Goal: Task Accomplishment & Management: Manage account settings

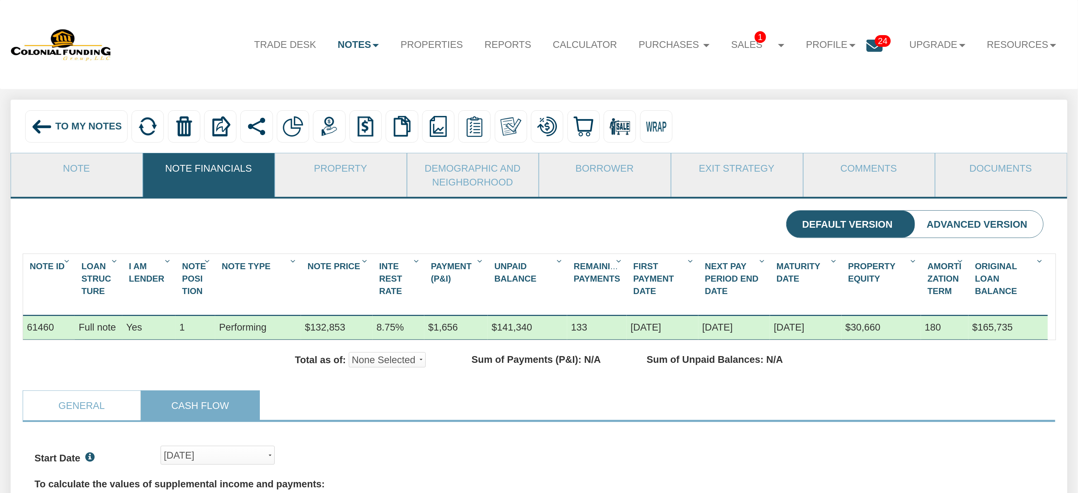
click at [41, 124] on img at bounding box center [42, 127] width 22 height 22
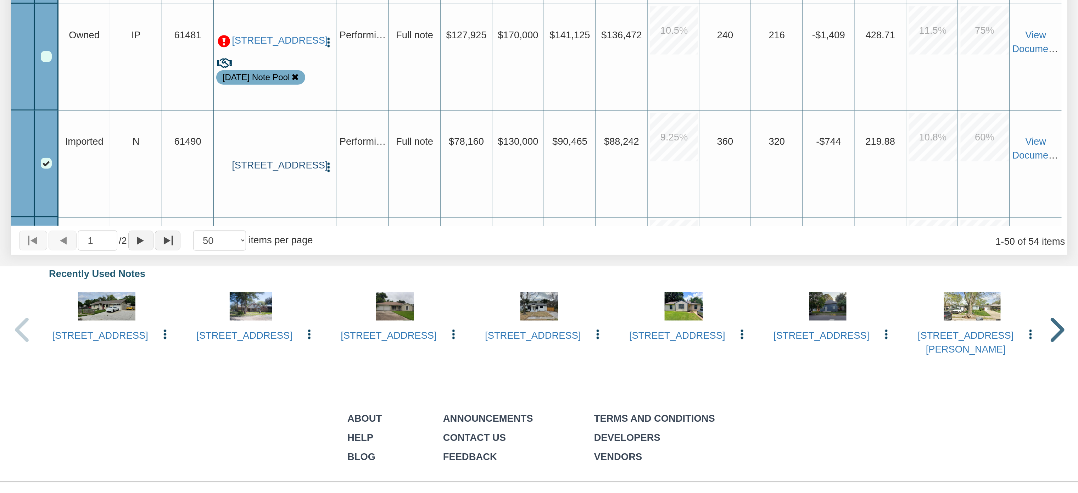
click at [291, 160] on link "[STREET_ADDRESS]" at bounding box center [275, 166] width 87 height 12
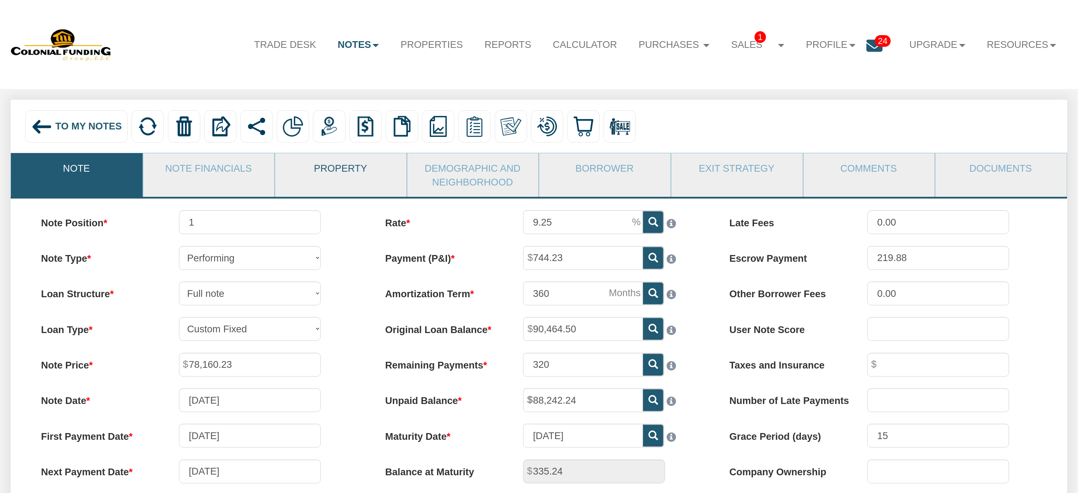
click at [330, 165] on link "Property" at bounding box center [340, 167] width 131 height 29
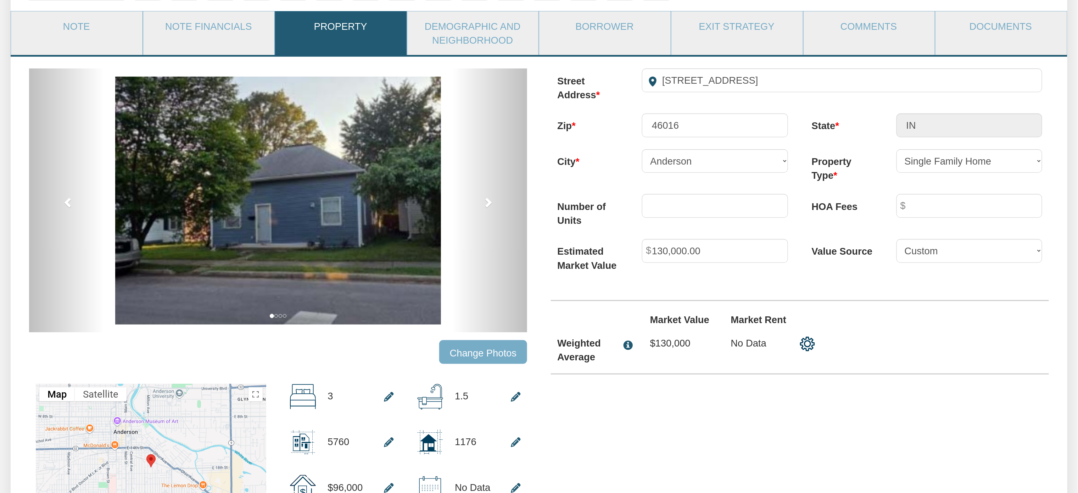
scroll to position [146, 0]
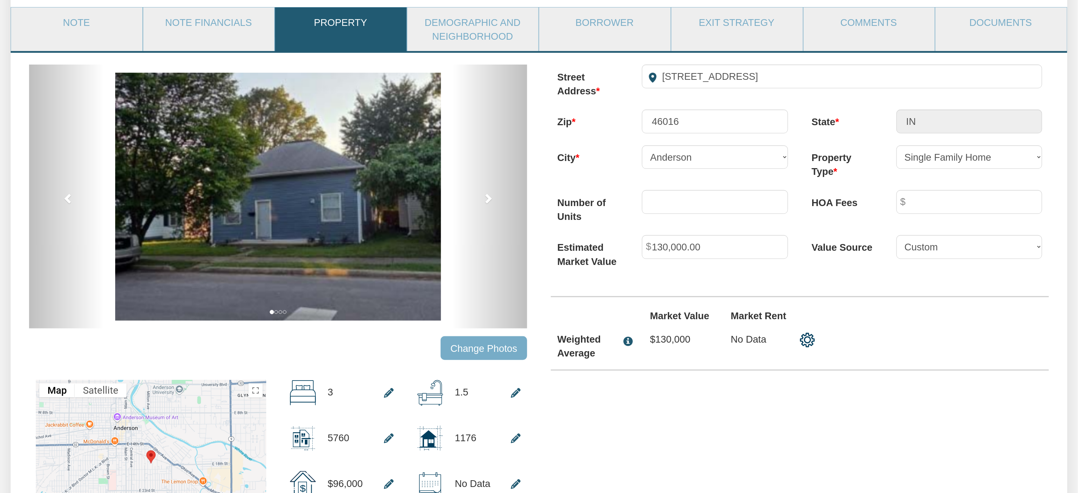
click at [501, 352] on input "Change Photos" at bounding box center [484, 348] width 86 height 24
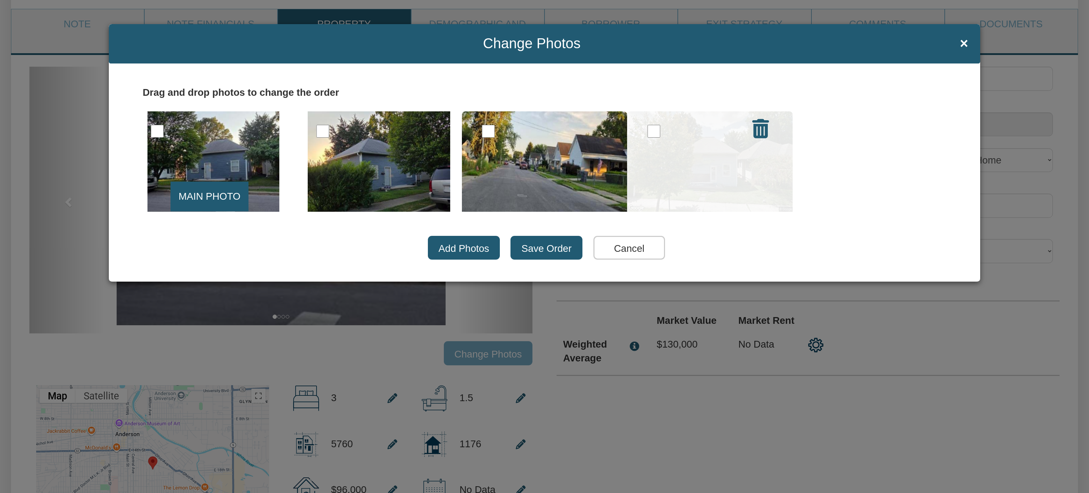
click at [652, 135] on input "checkbox" at bounding box center [653, 131] width 13 height 13
checkbox input "true"
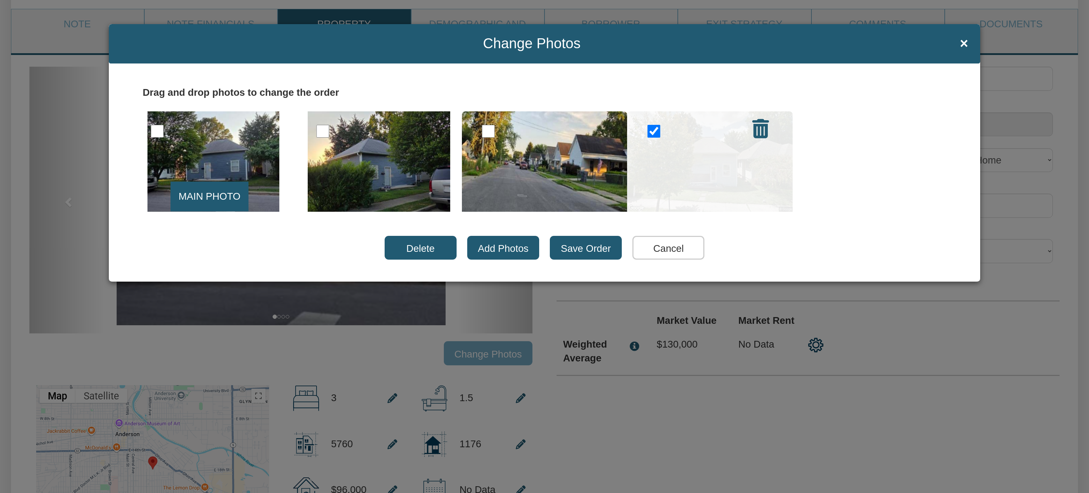
click at [761, 130] on icon at bounding box center [760, 128] width 17 height 19
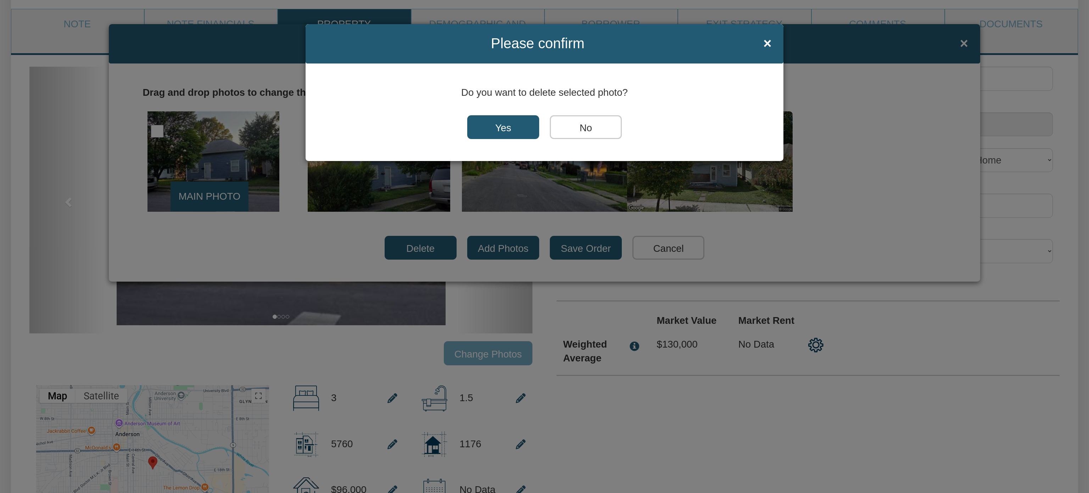
click at [497, 124] on input "Yes" at bounding box center [503, 127] width 72 height 24
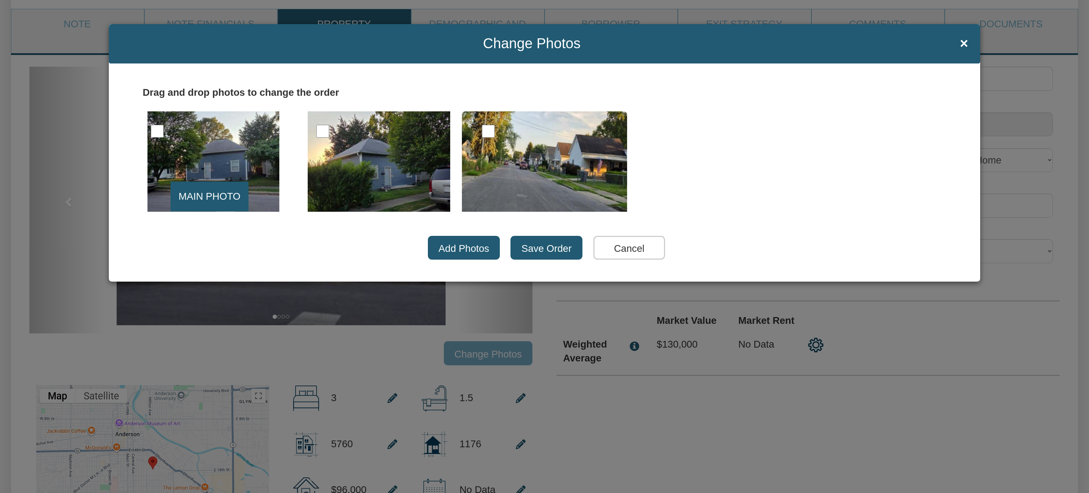
click at [545, 240] on input "Save Order" at bounding box center [546, 248] width 72 height 24
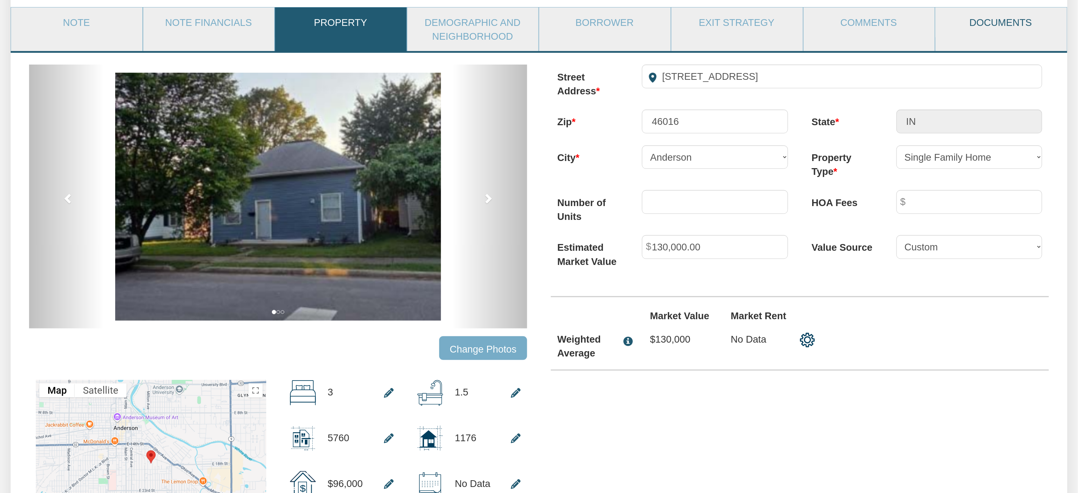
click at [1016, 24] on link "Documents" at bounding box center [1001, 21] width 131 height 29
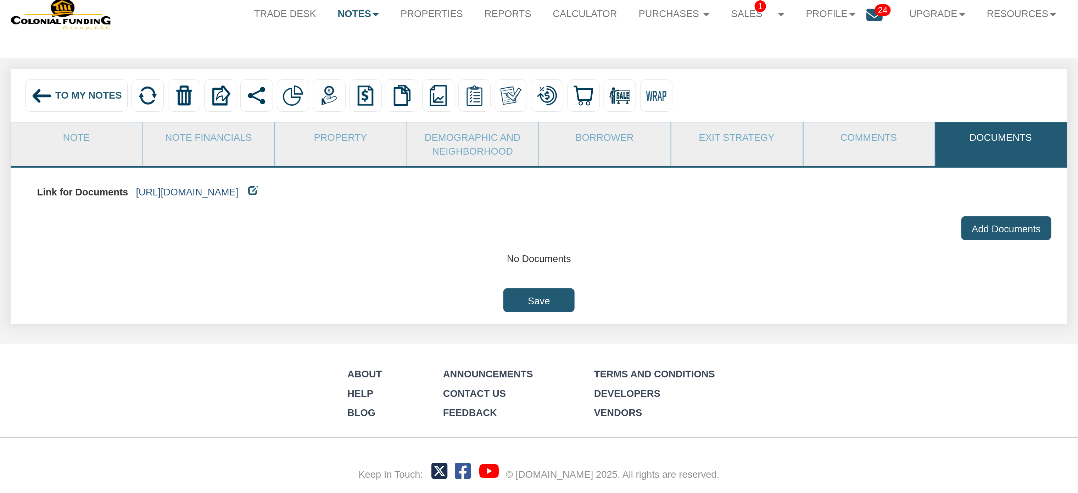
click at [239, 190] on link "[URL][DOMAIN_NAME]" at bounding box center [187, 191] width 102 height 11
click at [242, 123] on link "Note Financials" at bounding box center [208, 136] width 131 height 29
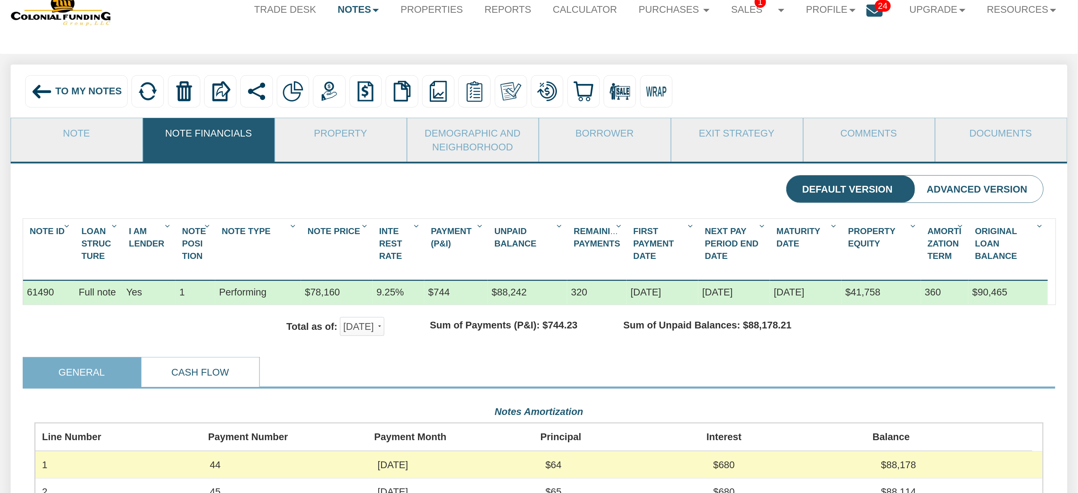
scroll to position [253, 1008]
click at [185, 387] on link "Cash Flow" at bounding box center [199, 371] width 117 height 29
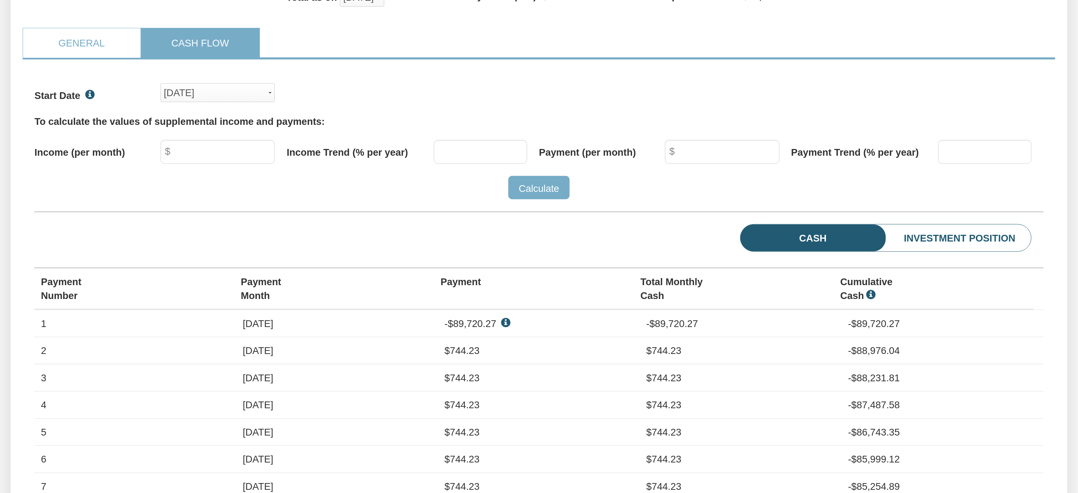
scroll to position [297, 0]
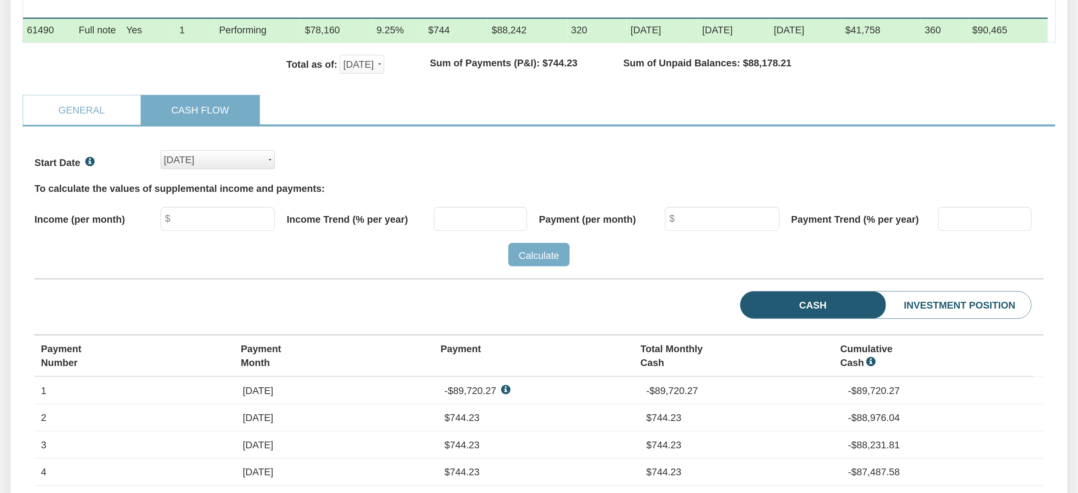
click at [269, 168] on div "[DATE]" at bounding box center [218, 159] width 108 height 17
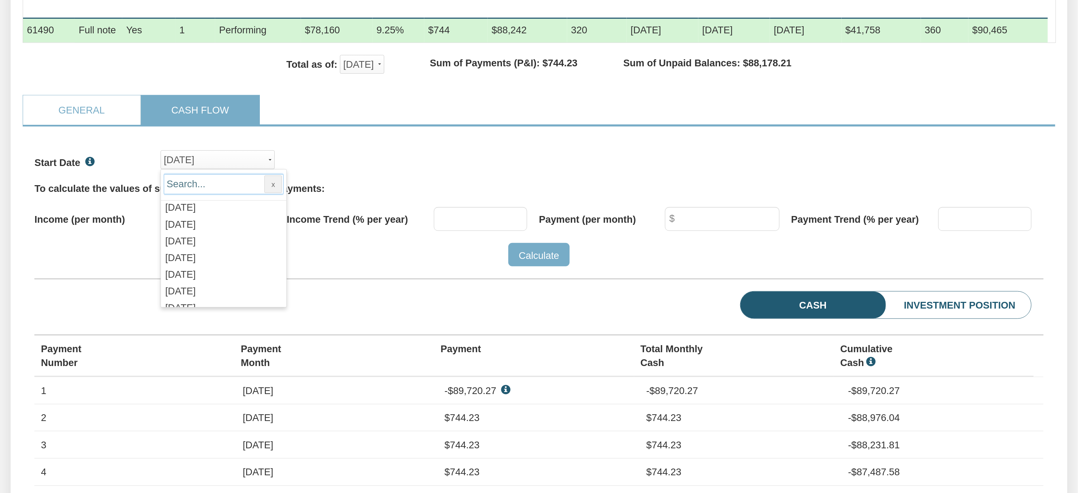
scroll to position [728, 0]
click at [186, 224] on span "[DATE]" at bounding box center [180, 218] width 30 height 11
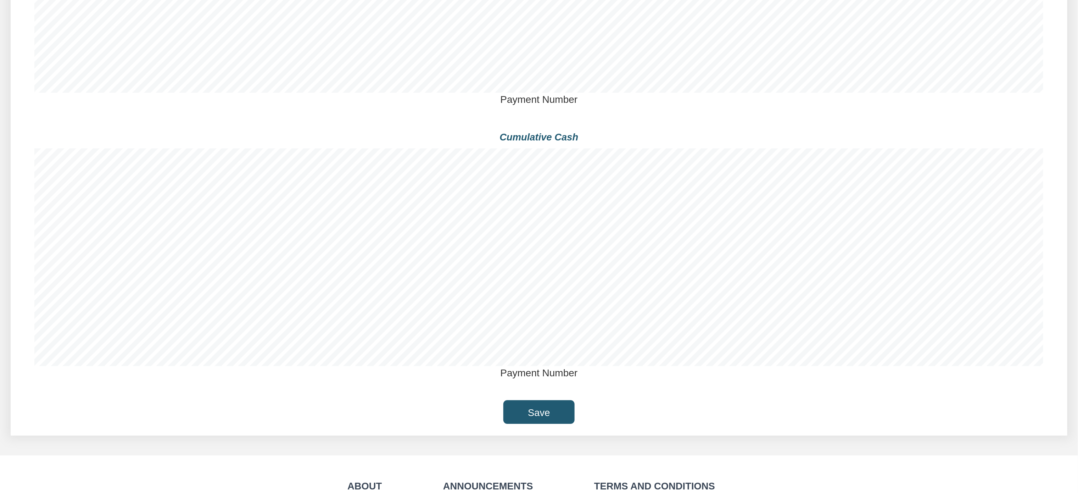
scroll to position [1154, 0]
